Goal: Information Seeking & Learning: Learn about a topic

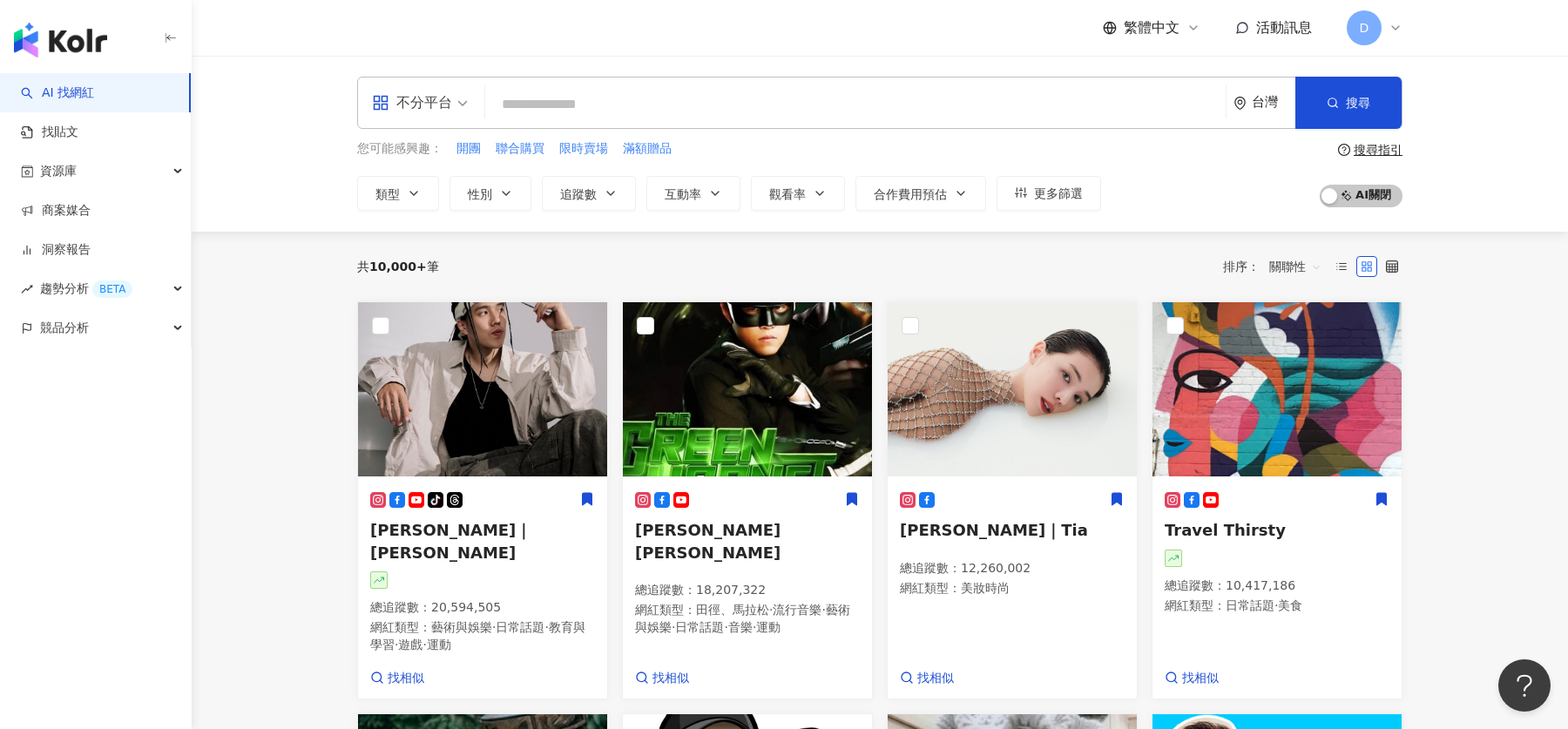
click at [1385, 22] on div "D" at bounding box center [1374, 28] width 56 height 35
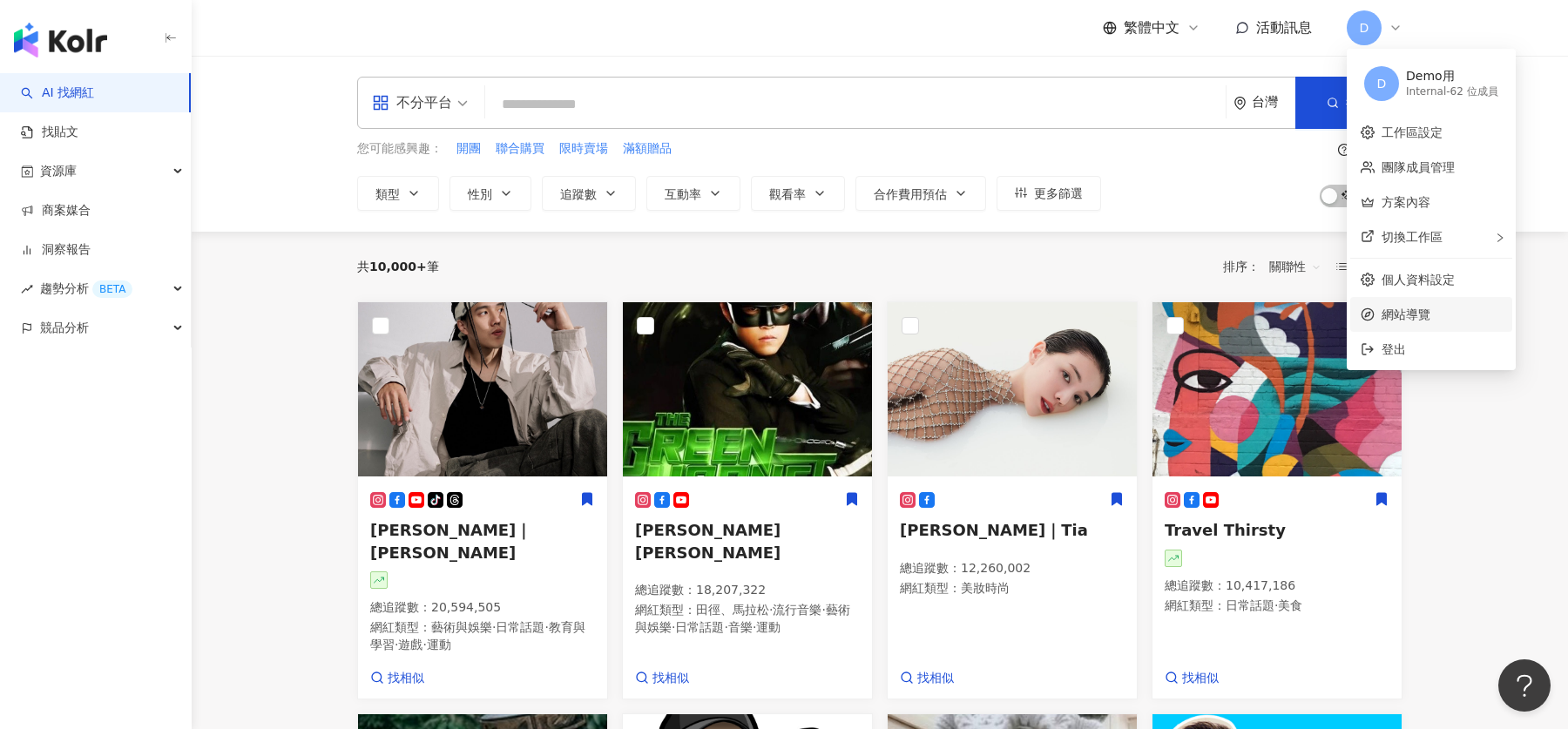
click at [1439, 323] on span "網站導覽" at bounding box center [1441, 314] width 120 height 19
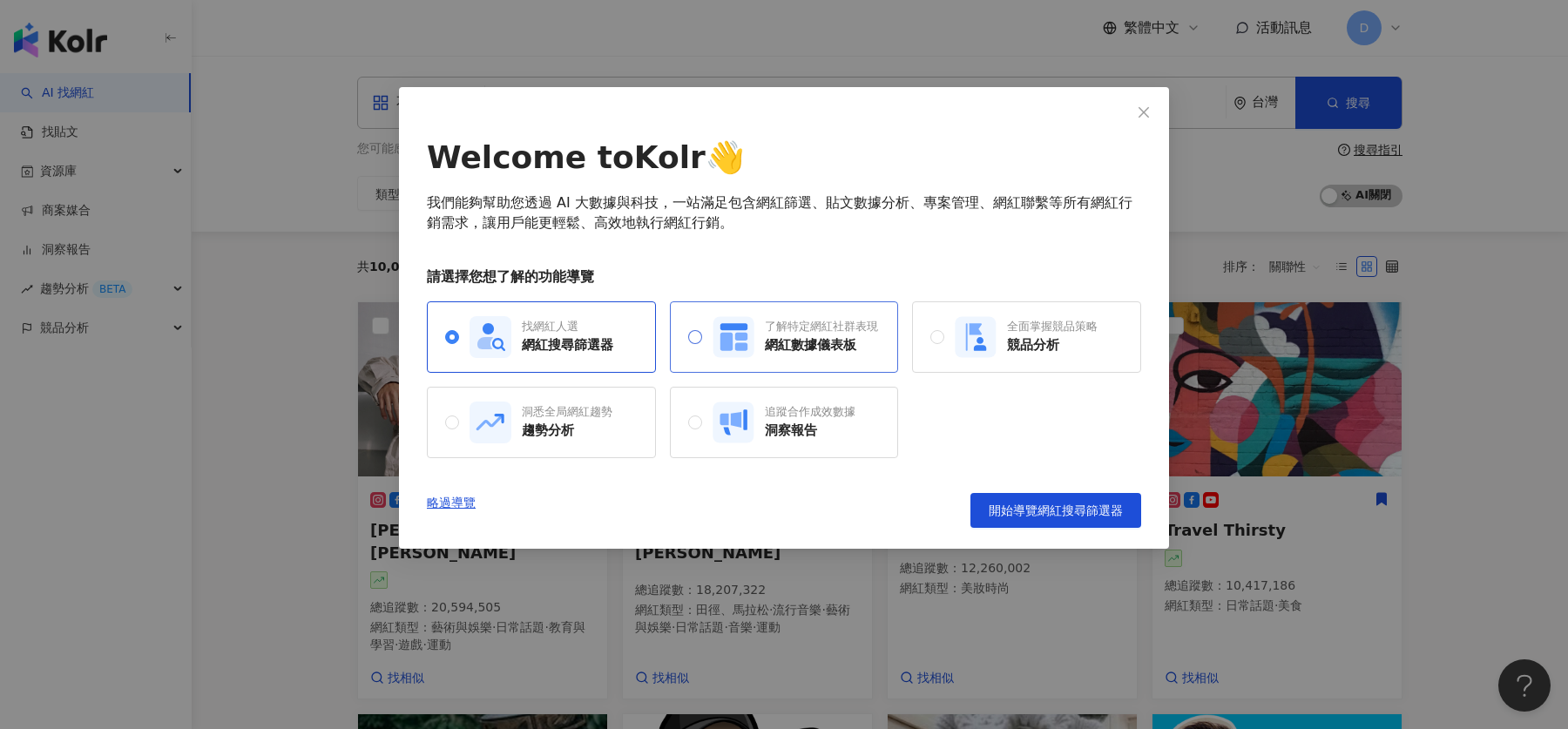
click at [758, 340] on div "了解特定網紅社群表現 網紅數據儀表板" at bounding box center [796, 337] width 166 height 42
click at [579, 333] on div "找網紅人選" at bounding box center [568, 326] width 92 height 16
click at [652, 500] on div "略過導覽 開始導覽網紅搜尋篩選器" at bounding box center [783, 510] width 714 height 35
click at [944, 388] on div "找網紅人選 網紅搜尋篩選器 了解特定網紅社群表現 網紅數據儀表板 全面掌握競品策略 競品分析 洞悉全局網紅趨勢 趨勢分析 追蹤合作成效數據 洞察報告" at bounding box center [783, 379] width 714 height 157
click at [866, 413] on div "追蹤合作成效數據 洞察報告" at bounding box center [784, 421] width 229 height 71
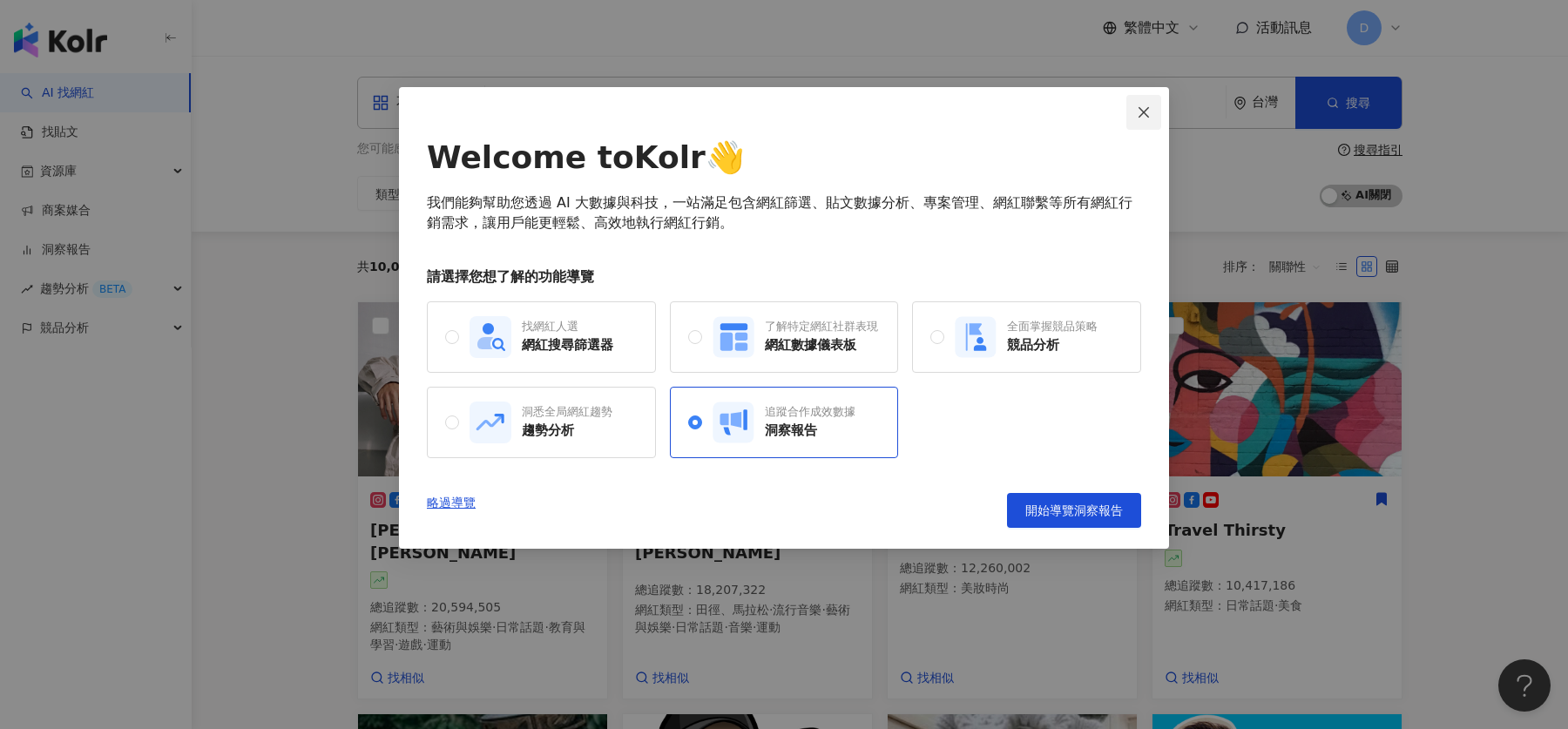
click at [1144, 107] on icon "close" at bounding box center [1143, 112] width 14 height 14
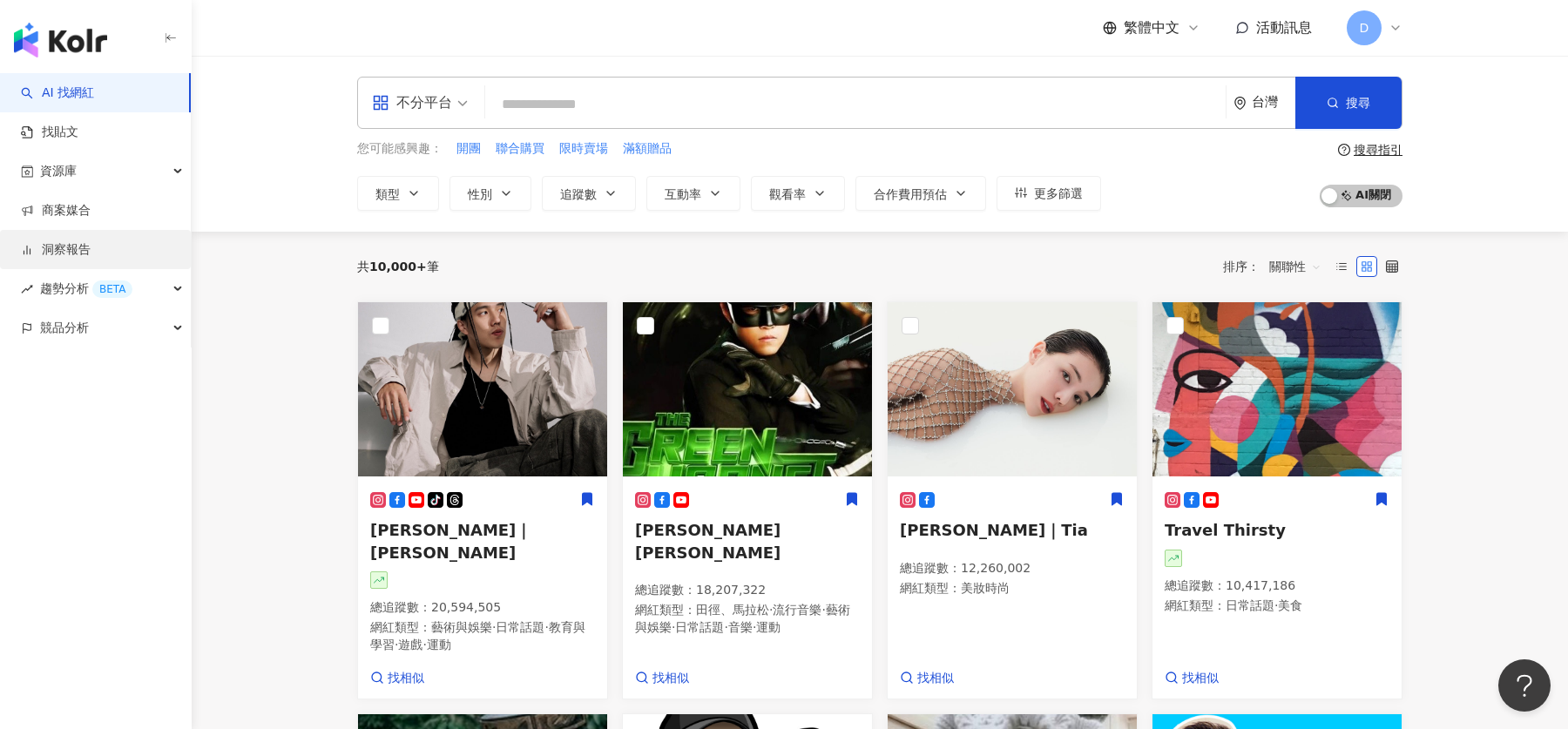
click at [91, 251] on link "洞察報告" at bounding box center [56, 250] width 70 height 18
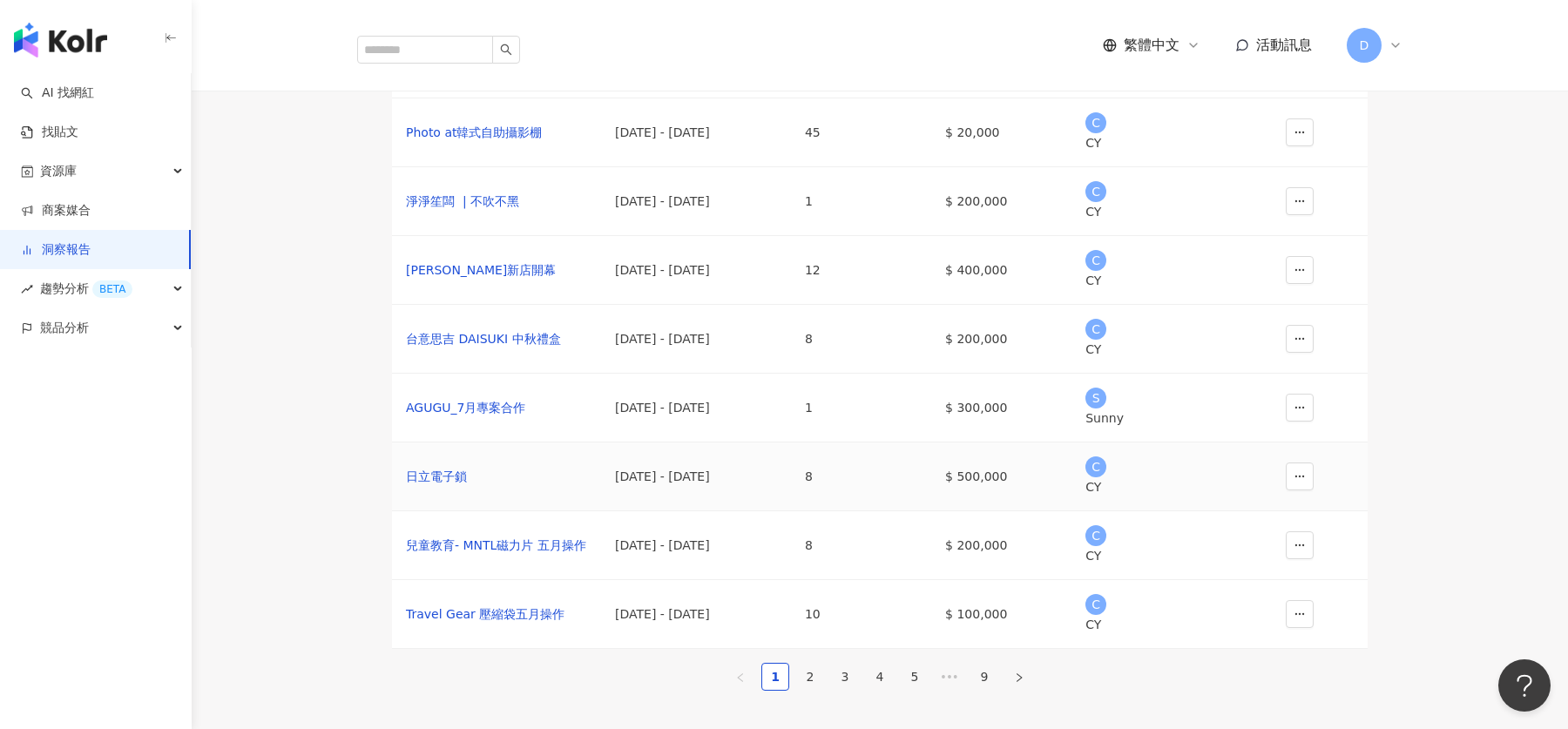
scroll to position [239, 0]
click at [808, 690] on link "2" at bounding box center [809, 676] width 26 height 26
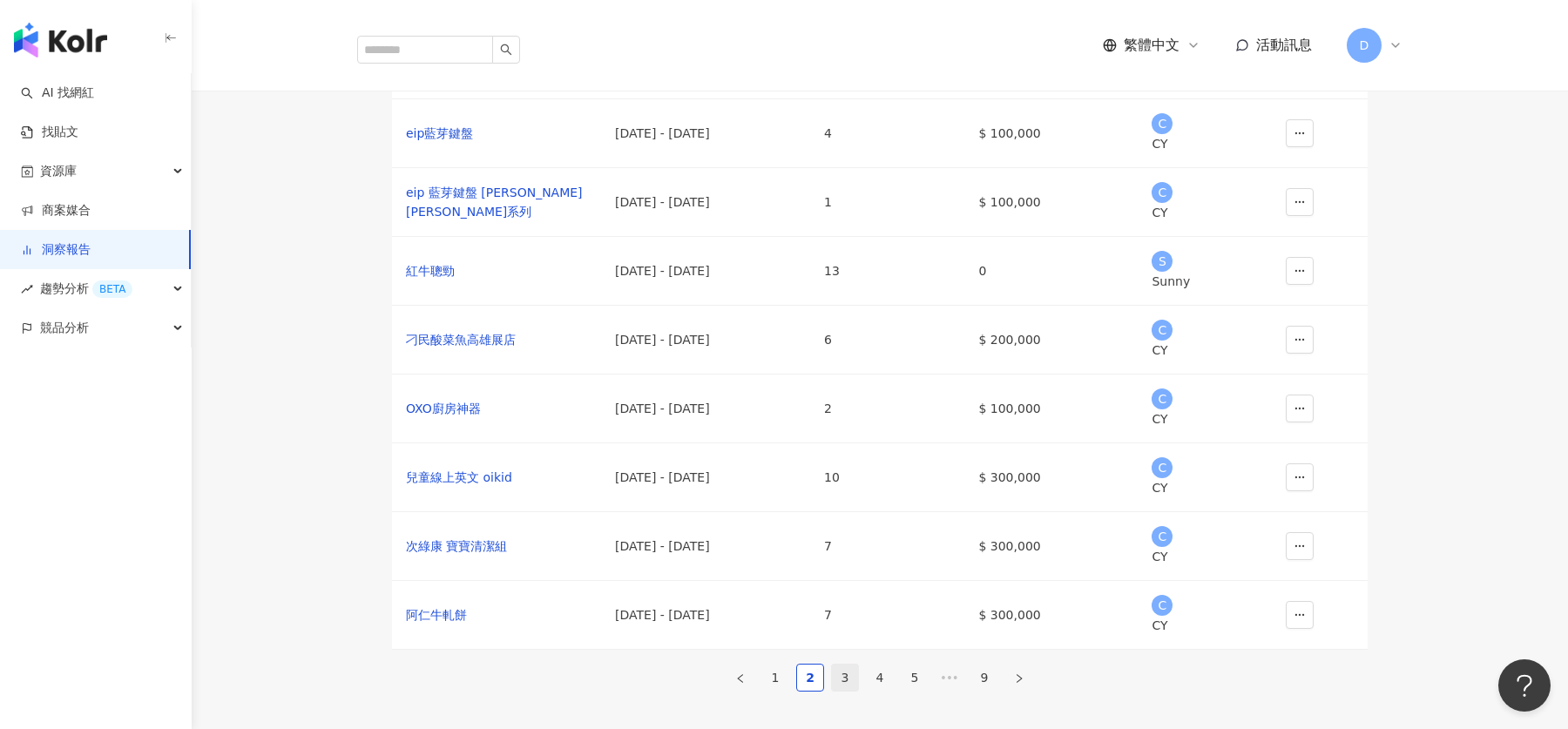
click at [850, 682] on link "3" at bounding box center [844, 676] width 26 height 26
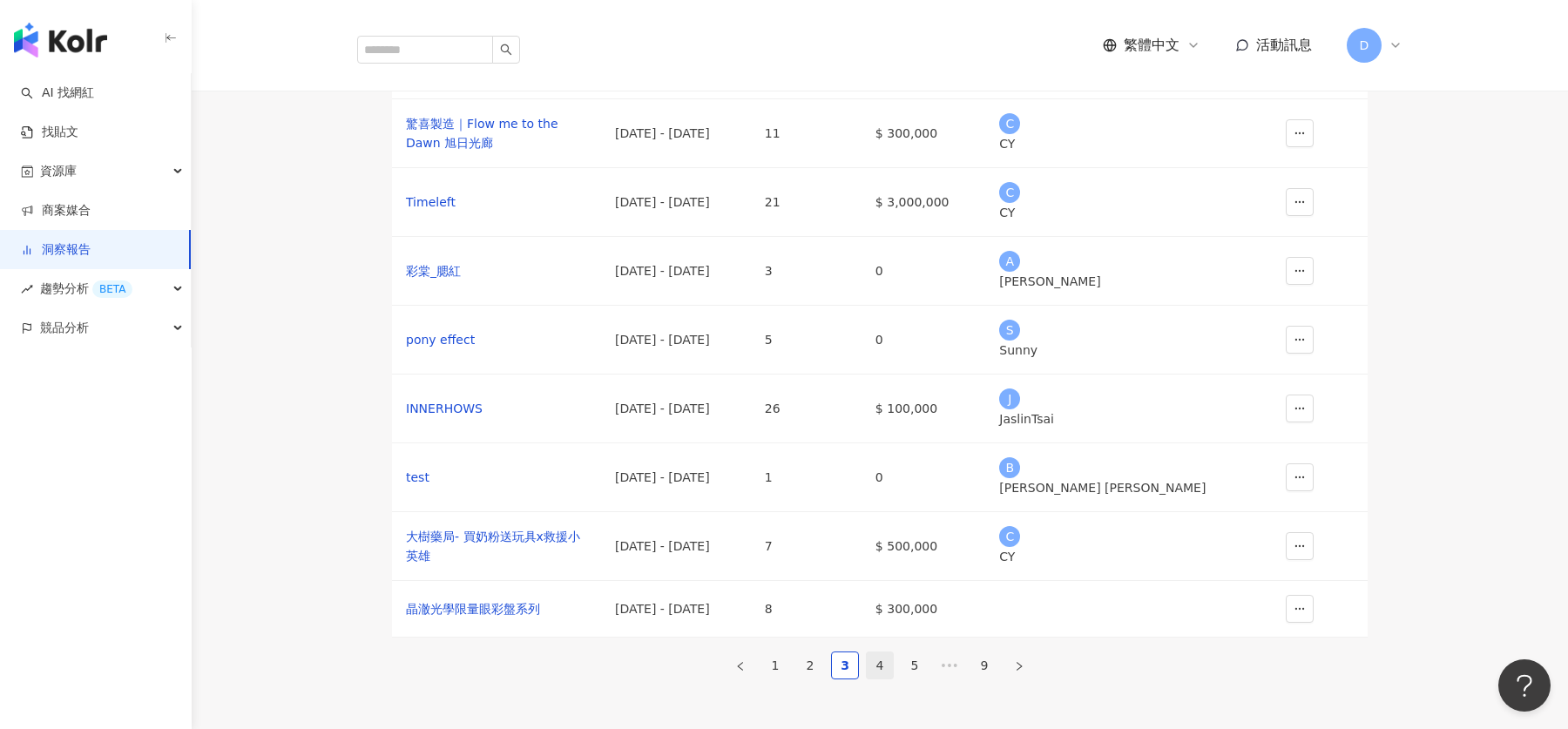
click at [879, 678] on link "4" at bounding box center [879, 665] width 26 height 26
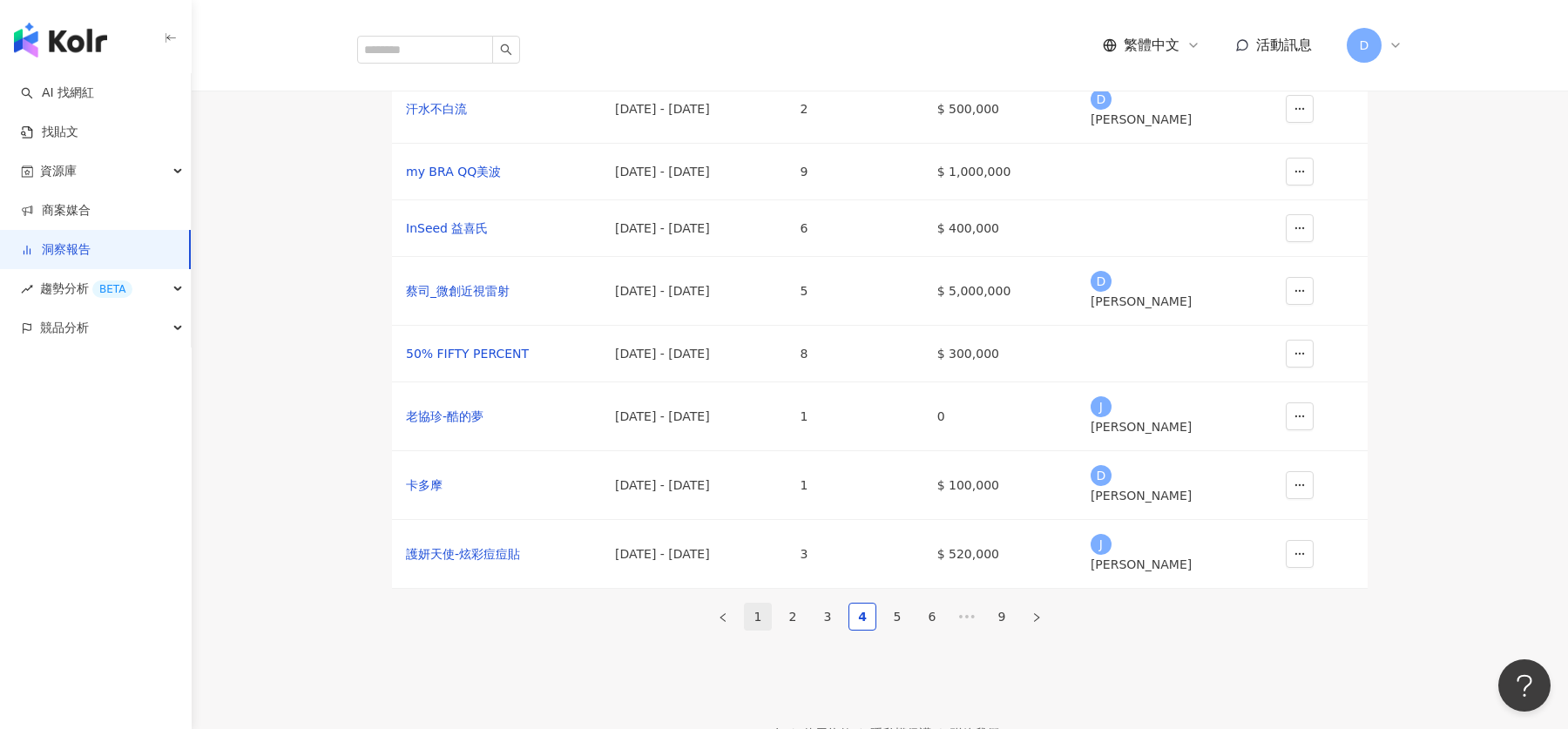
click at [748, 630] on link "1" at bounding box center [758, 616] width 26 height 26
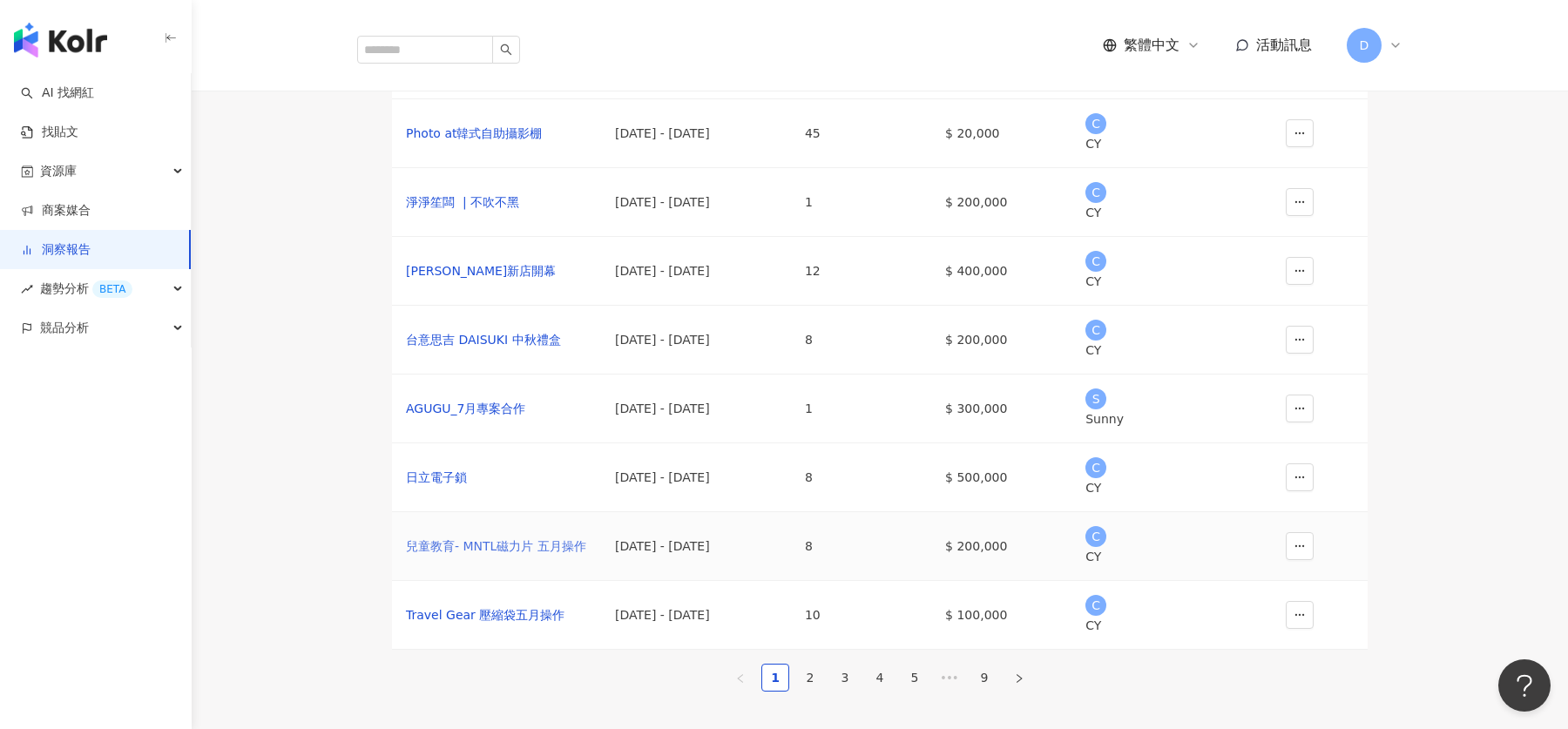
click at [536, 556] on div "兒童教育- MNTL磁力片 五月操作" at bounding box center [497, 546] width 181 height 19
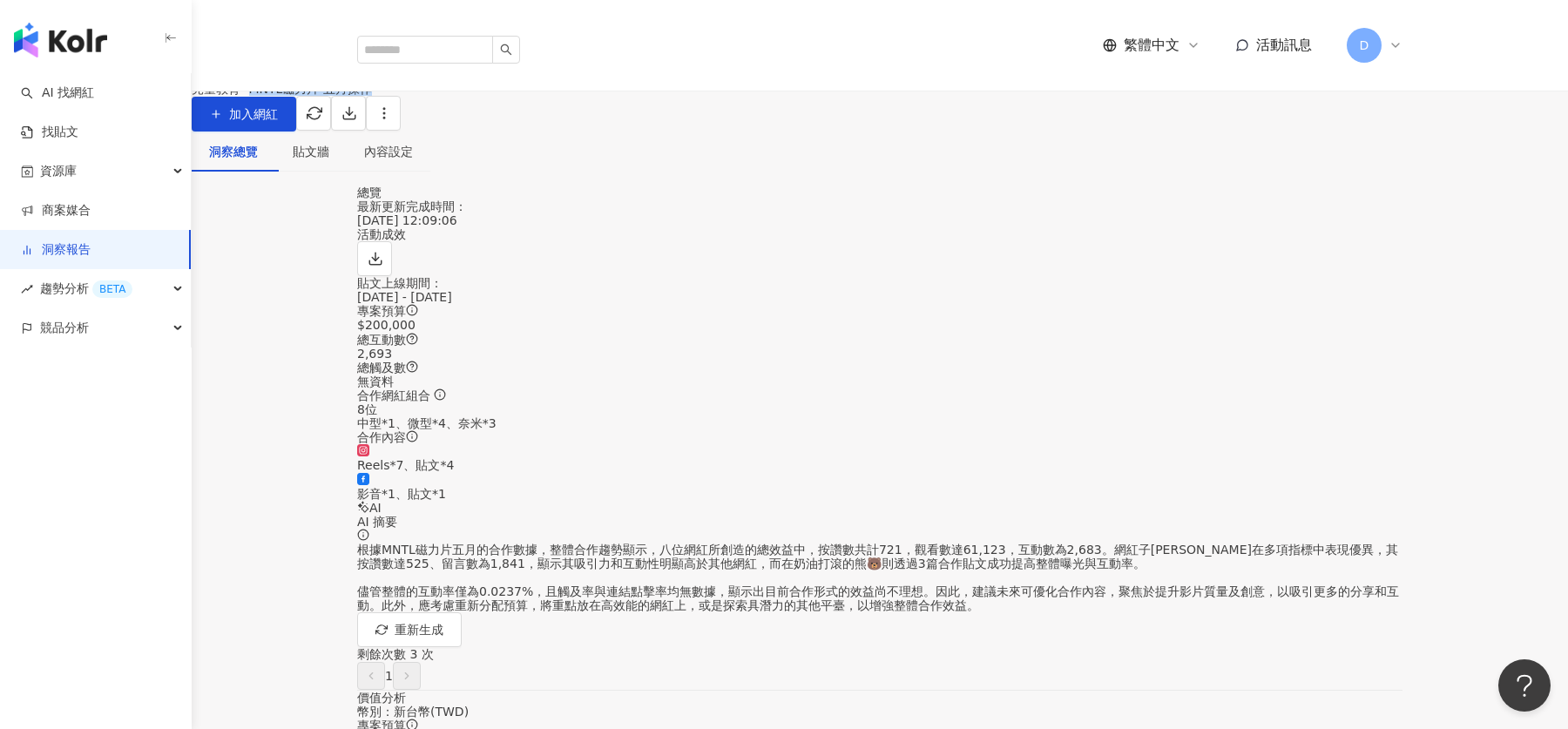
drag, startPoint x: 481, startPoint y: 126, endPoint x: 804, endPoint y: 134, distance: 323.1
click at [447, 131] on div "兒童教育- MNTL磁力片 五月操作 加入網紅" at bounding box center [319, 106] width 255 height 50
copy div "MNTL磁力片 五月操作"
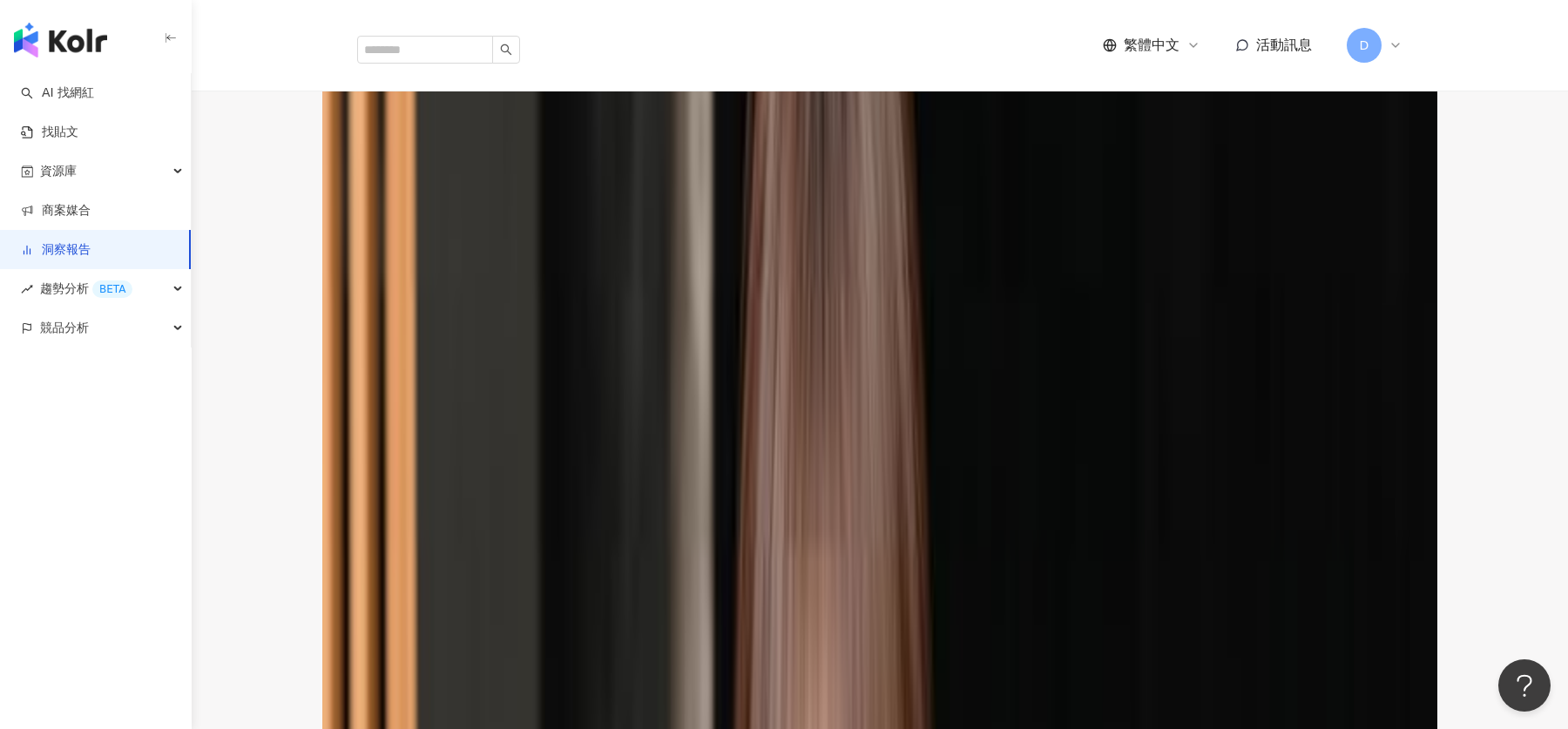
scroll to position [151, 0]
click at [329, 11] on div "貼文牆" at bounding box center [312, 1] width 37 height 19
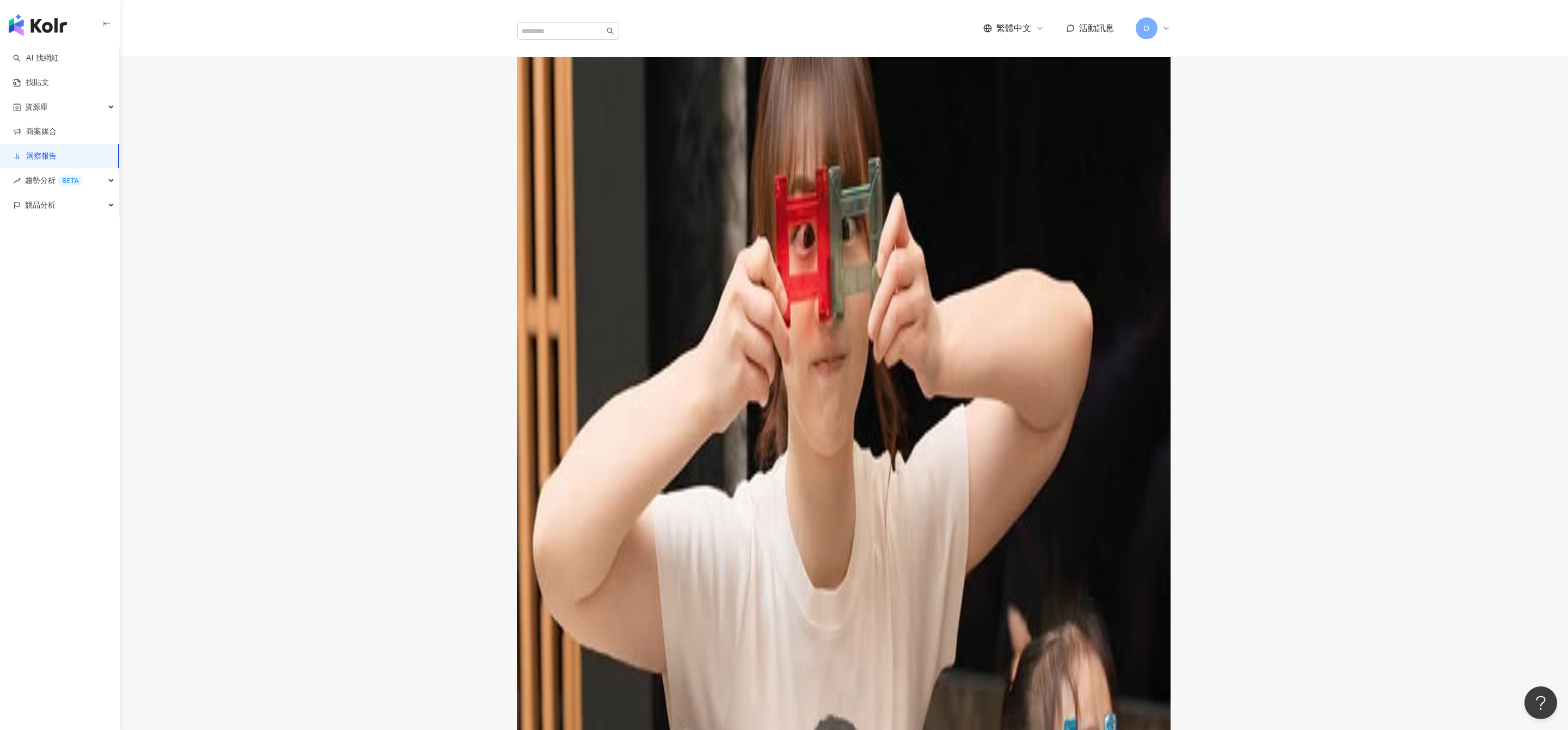
scroll to position [84, 0]
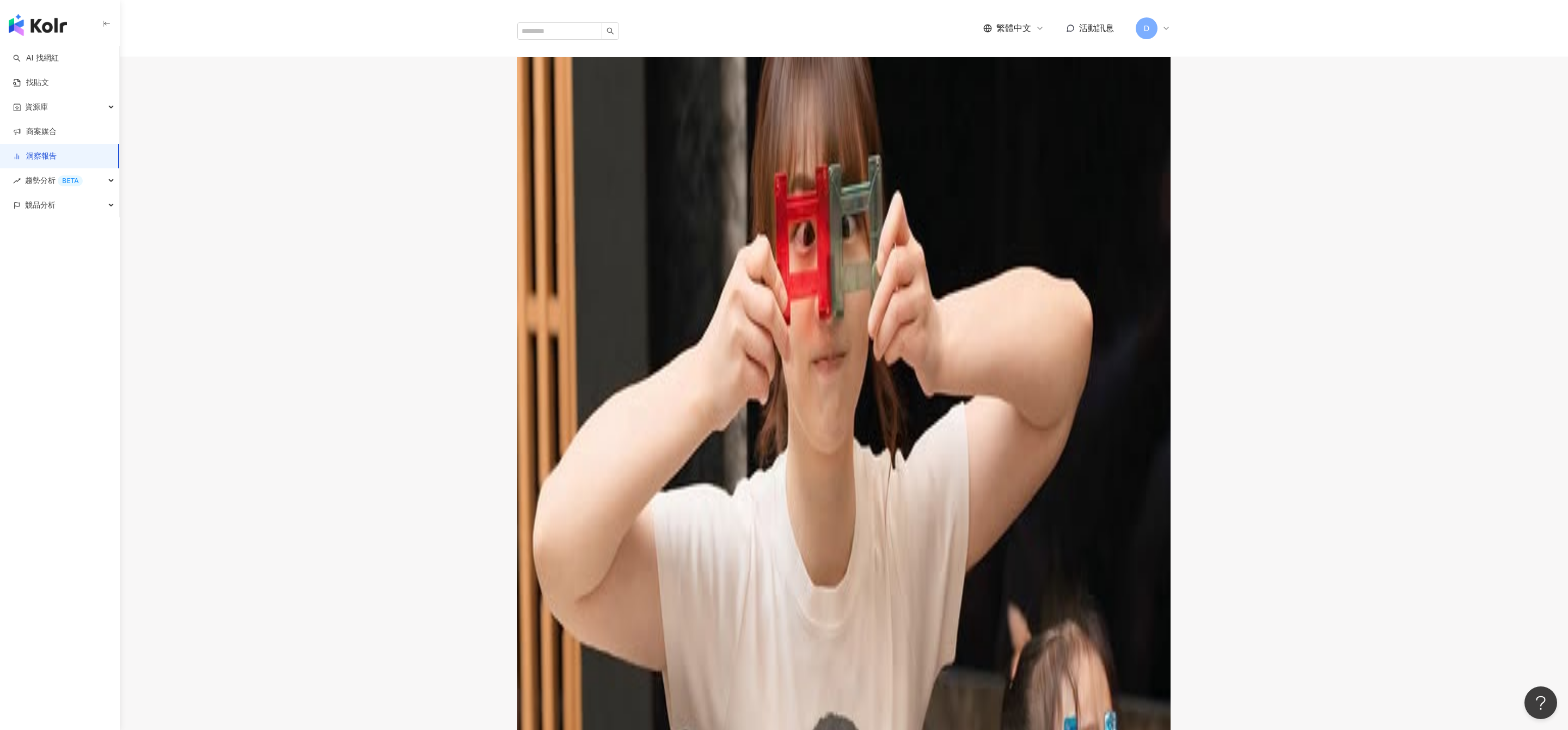
click at [161, 17] on div "洞察總覽" at bounding box center [146, 11] width 30 height 12
